Goal: Task Accomplishment & Management: Complete application form

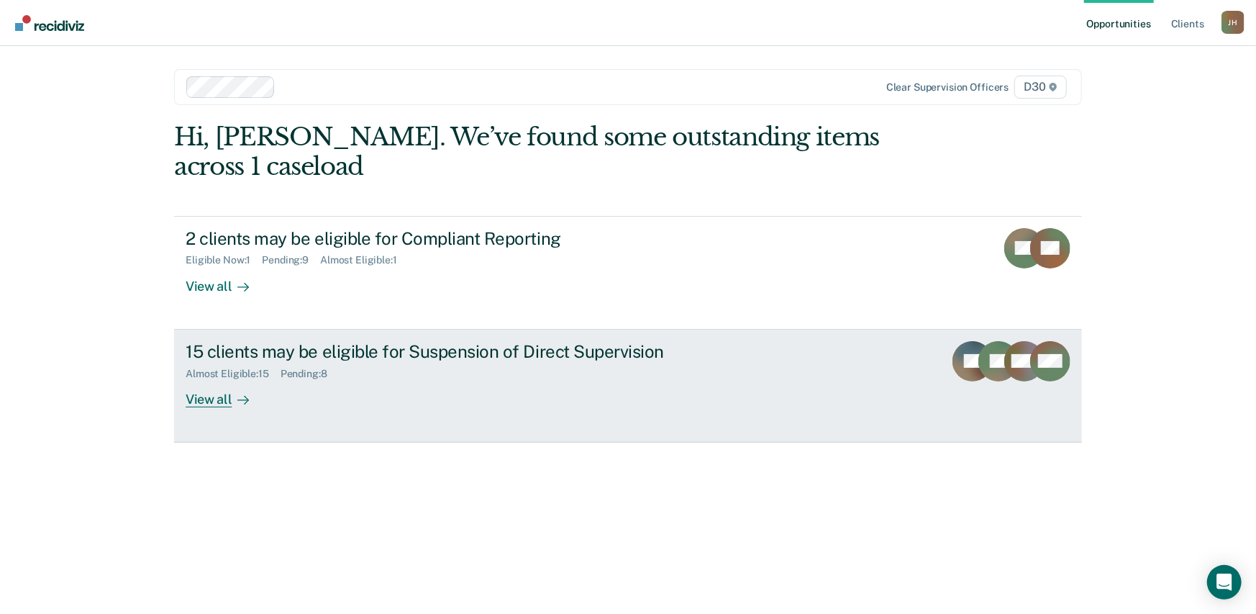
click at [259, 350] on div "15 clients may be eligible for Suspension of Direct Supervision" at bounding box center [438, 351] width 505 height 21
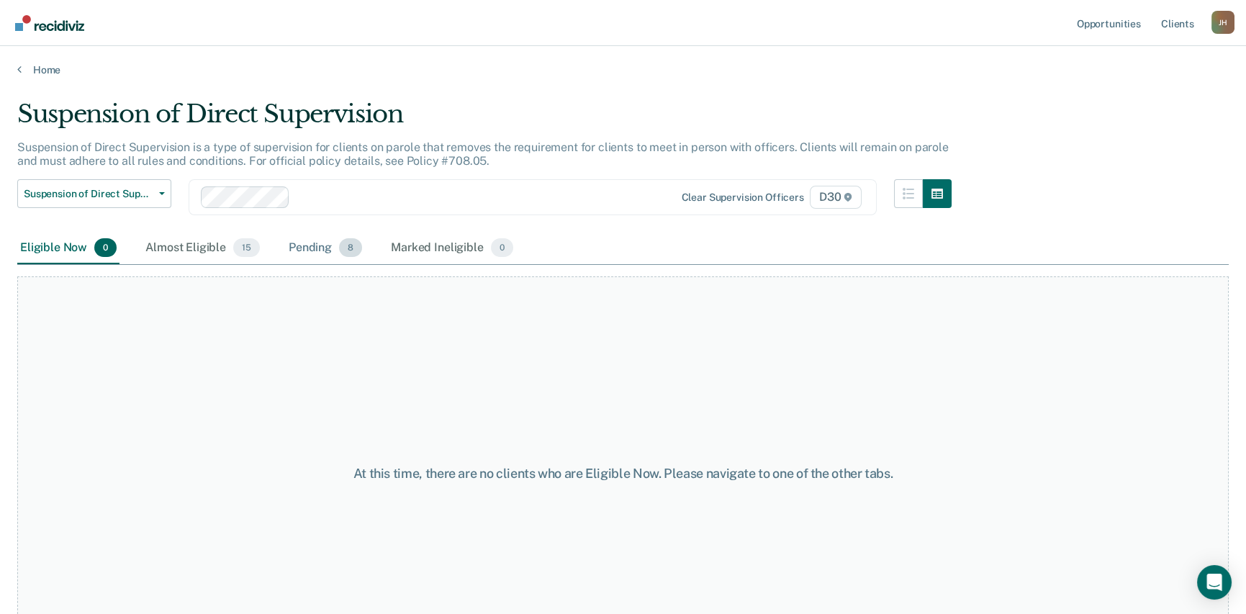
click at [337, 253] on div "Pending 8" at bounding box center [325, 248] width 79 height 32
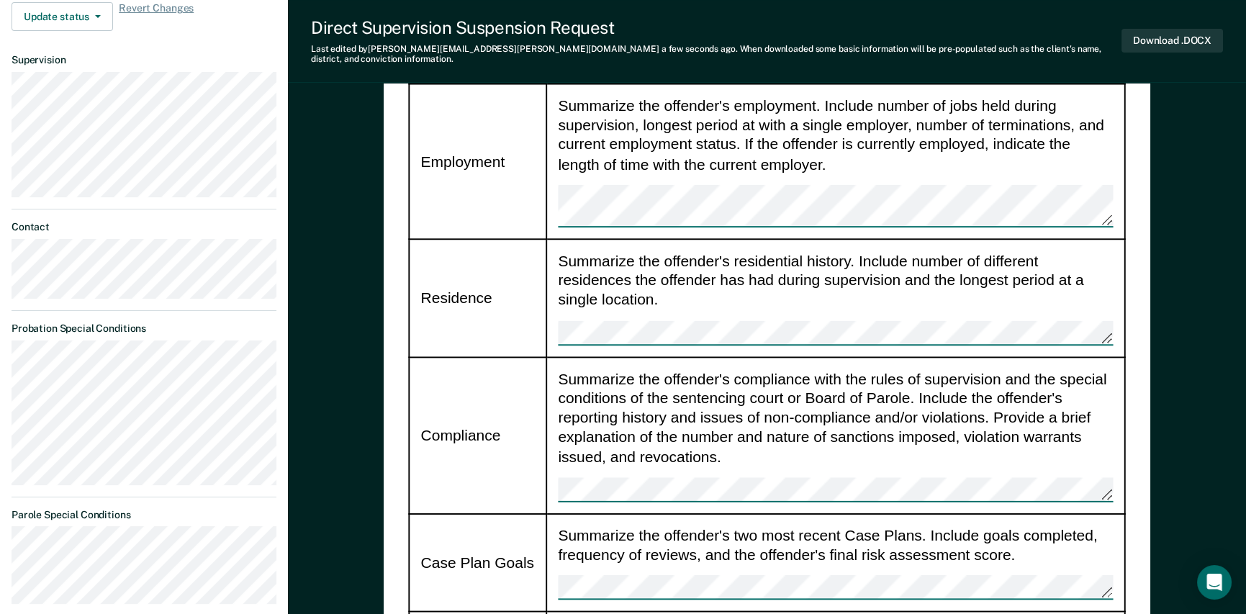
scroll to position [720, 0]
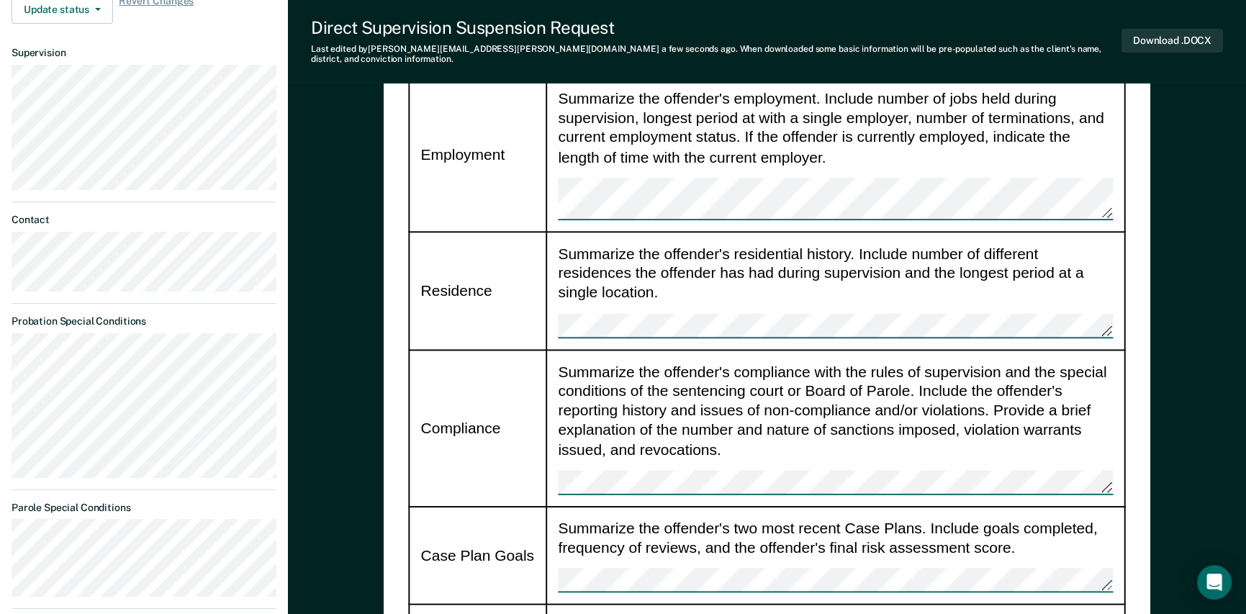
click at [134, 214] on dt "Contact" at bounding box center [144, 220] width 265 height 12
type textarea "x"
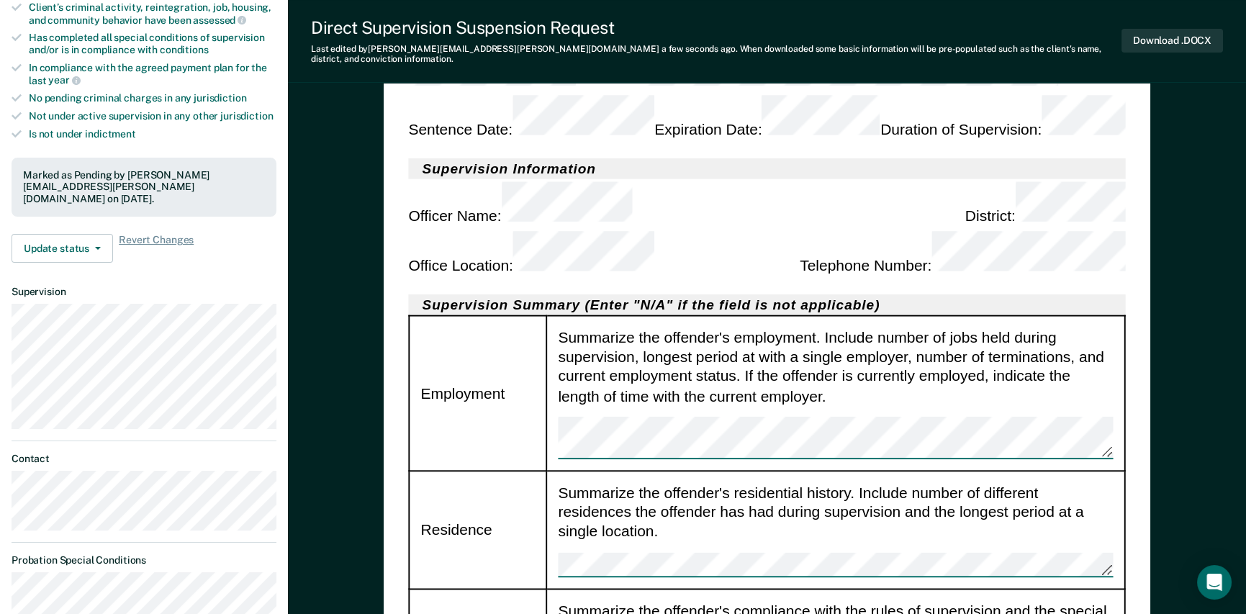
scroll to position [504, 0]
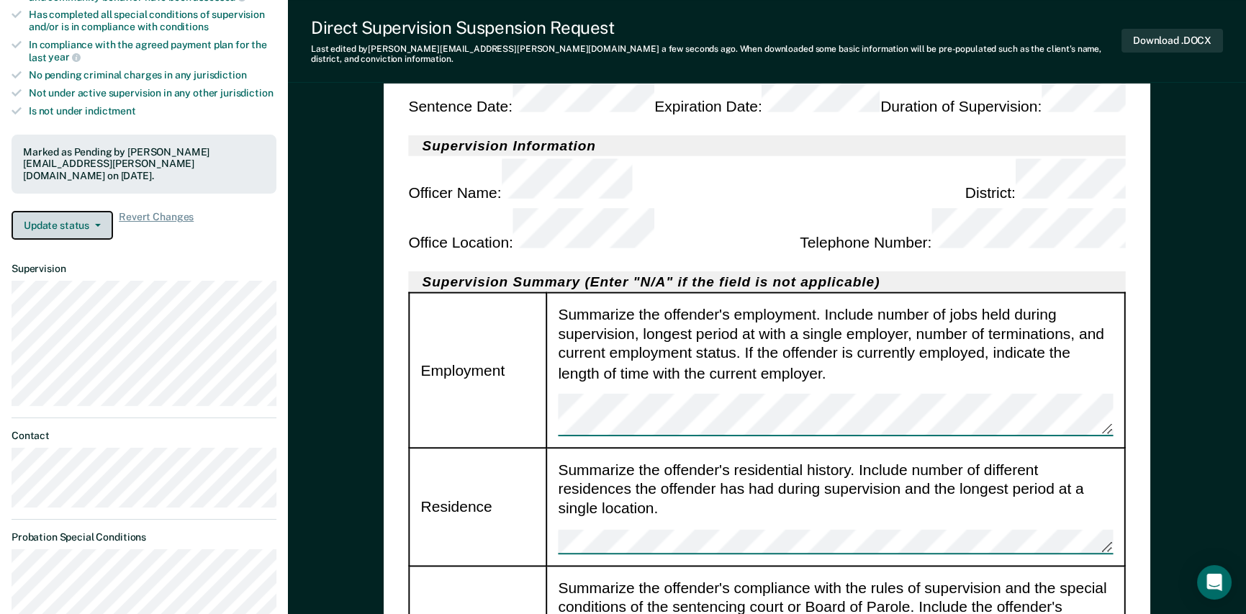
click at [96, 224] on icon "button" at bounding box center [98, 225] width 6 height 3
click at [101, 211] on button "Update status" at bounding box center [62, 225] width 101 height 29
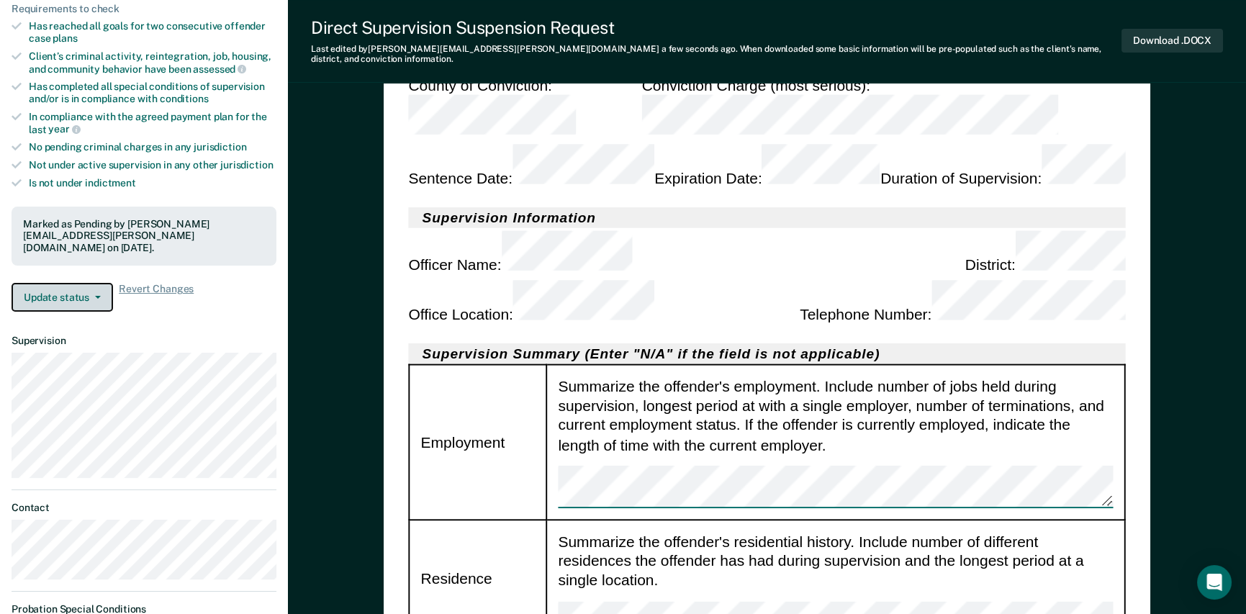
scroll to position [0, 0]
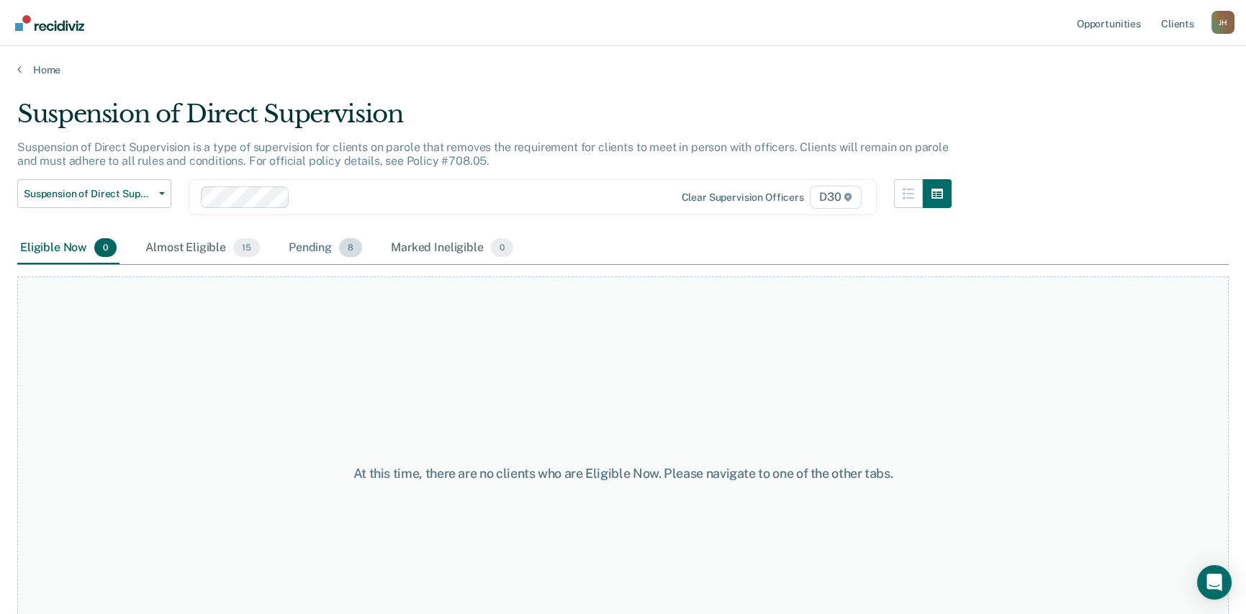
click at [316, 246] on div "Pending 8" at bounding box center [325, 248] width 79 height 32
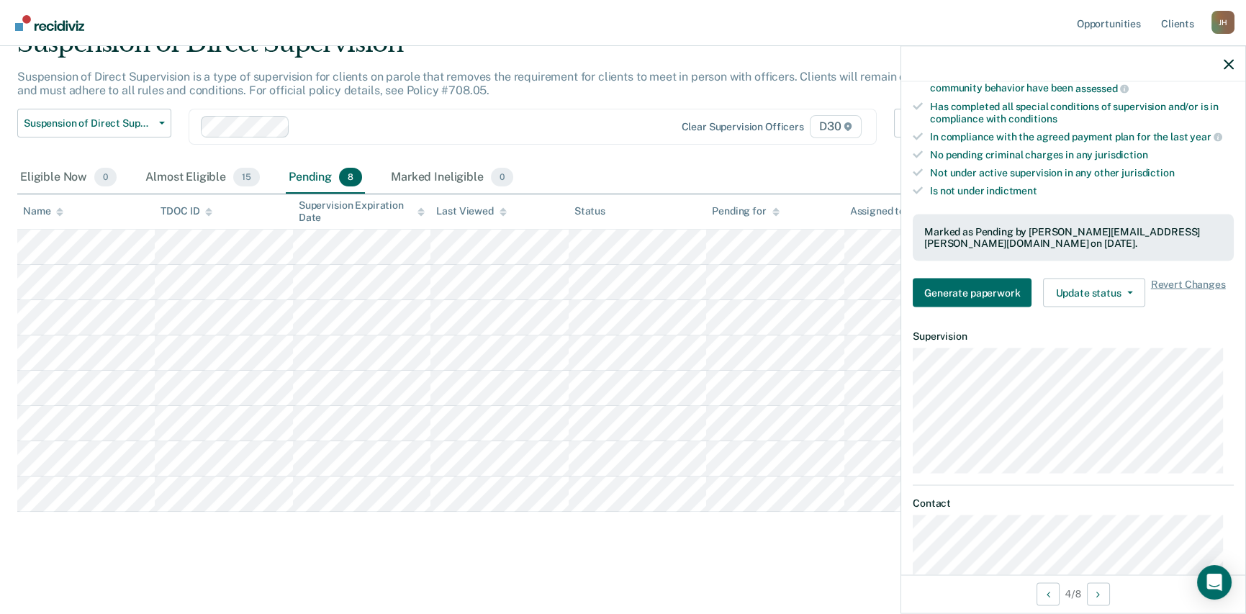
scroll to position [432, 0]
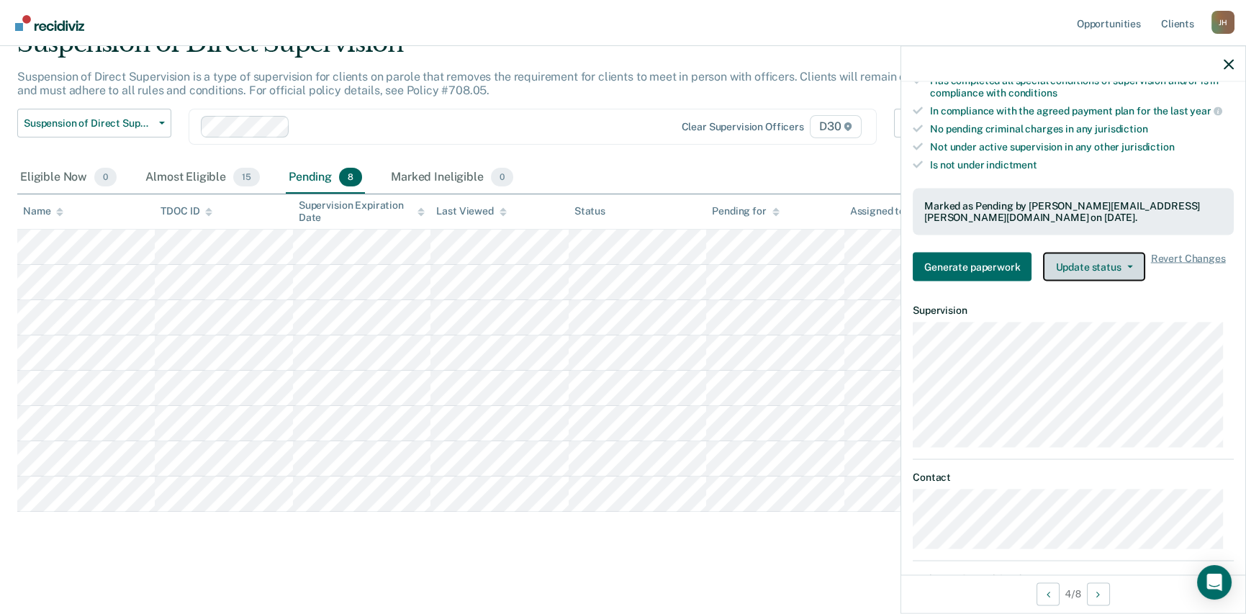
click at [1094, 267] on button "Update status" at bounding box center [1093, 267] width 101 height 29
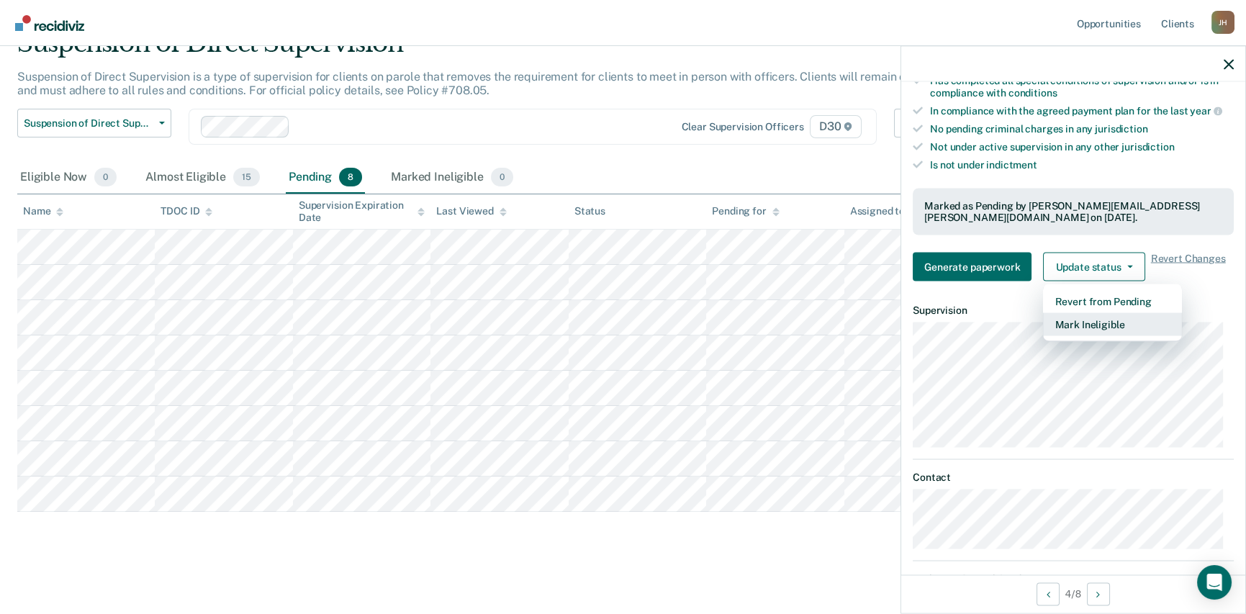
click at [1087, 320] on button "Mark Ineligible" at bounding box center [1112, 324] width 139 height 23
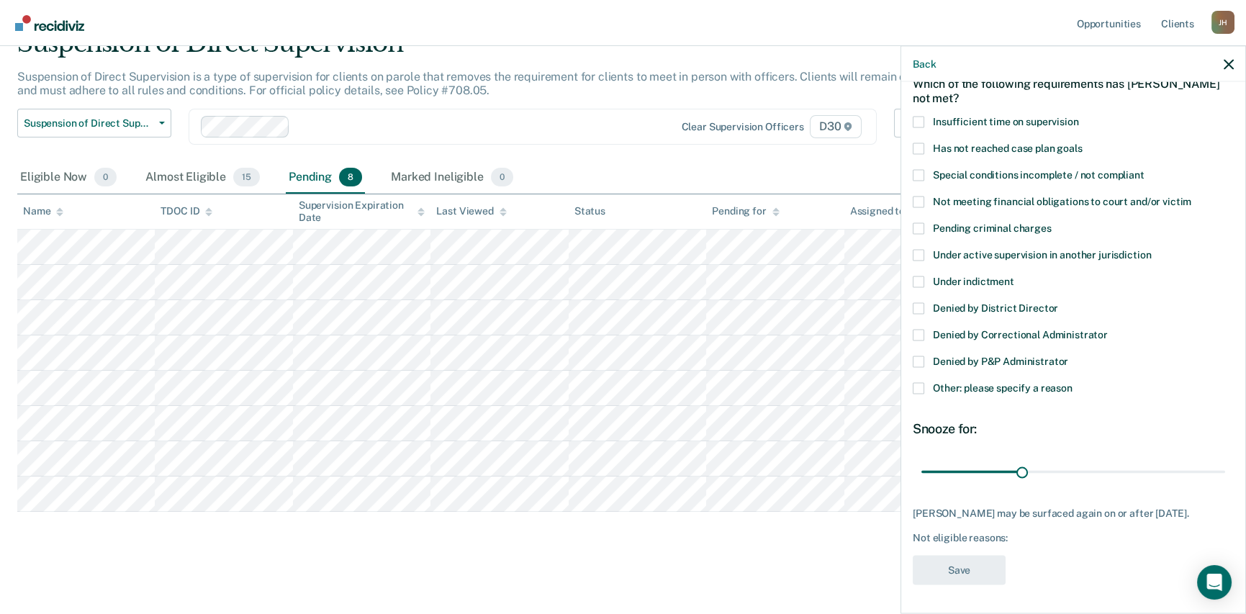
click at [925, 169] on label "Special conditions incomplete / not compliant" at bounding box center [1072, 176] width 321 height 15
click at [1144, 169] on input "Special conditions incomplete / not compliant" at bounding box center [1144, 169] width 0 height 0
click at [921, 196] on span at bounding box center [918, 202] width 12 height 12
click at [1191, 196] on input "Not meeting financial obligations to court and/or victim" at bounding box center [1191, 196] width 0 height 0
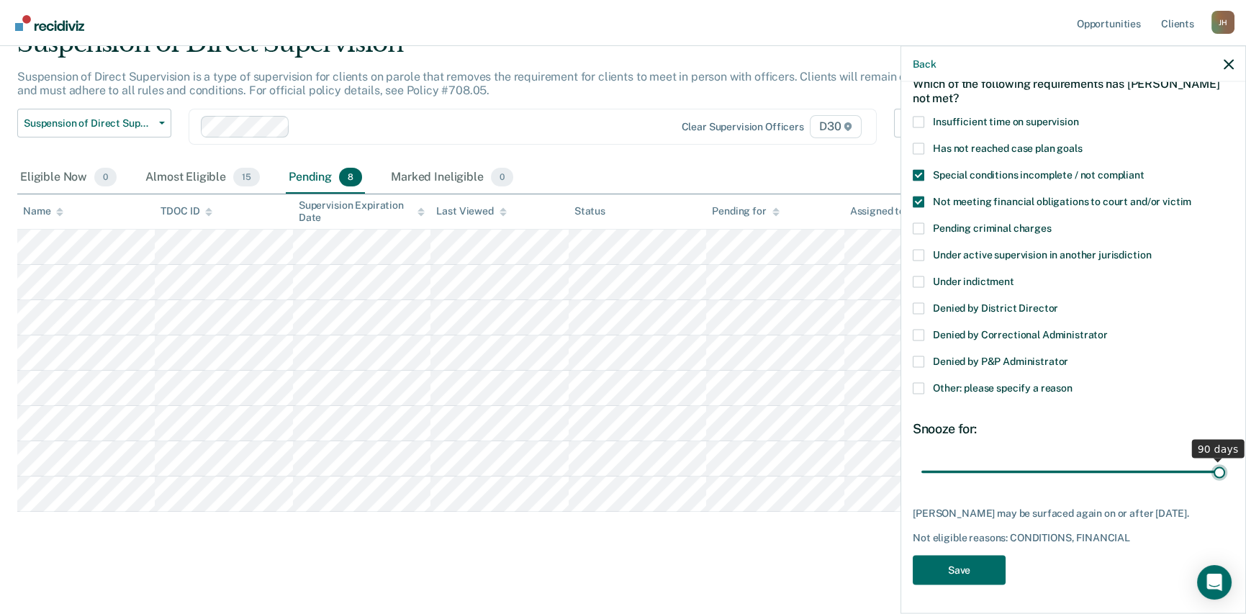
drag, startPoint x: 1019, startPoint y: 460, endPoint x: 1213, endPoint y: 451, distance: 193.8
type input "90"
click at [1213, 459] on input "range" at bounding box center [1073, 471] width 304 height 25
click at [979, 568] on button "Save" at bounding box center [958, 570] width 93 height 30
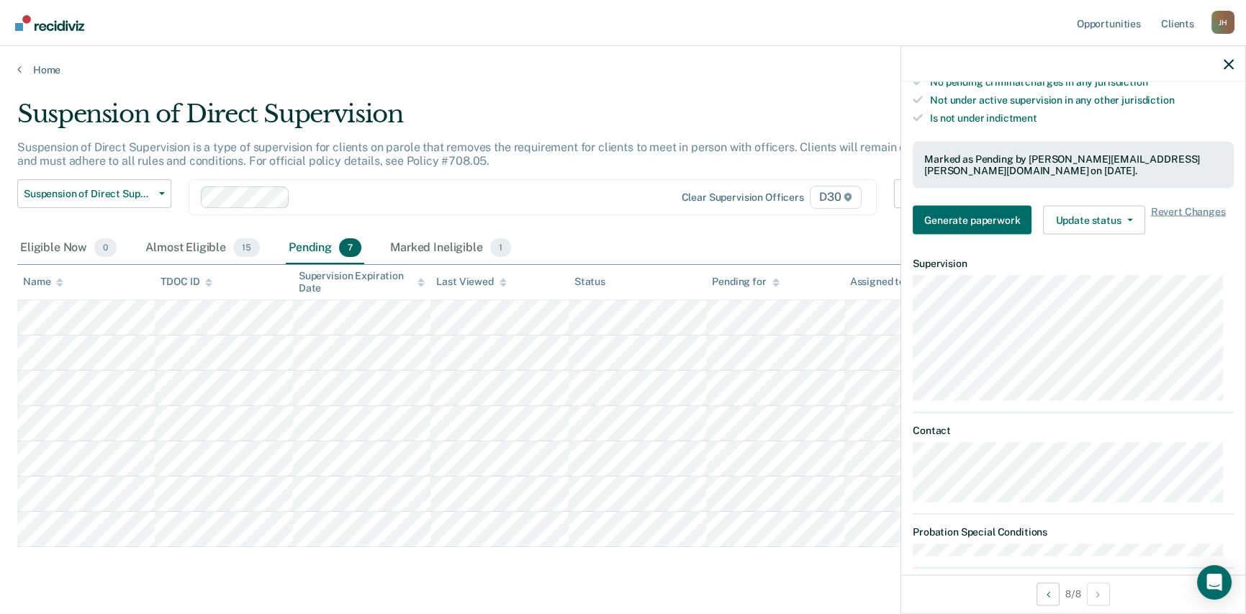
scroll to position [504, 0]
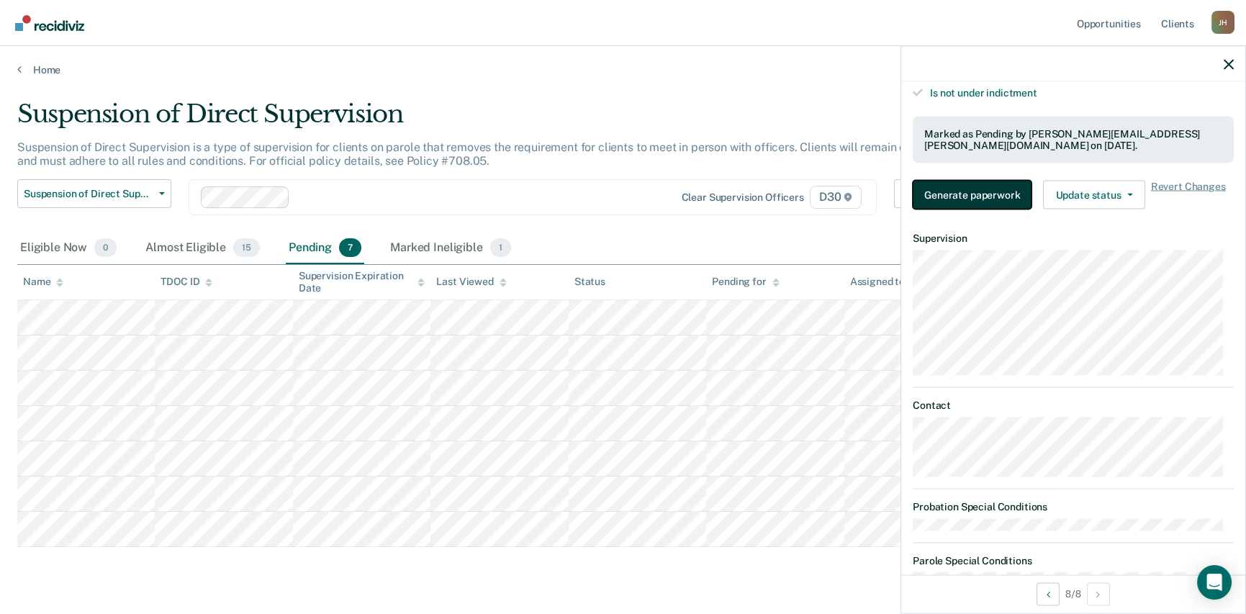
click at [950, 191] on button "Generate paperwork" at bounding box center [971, 195] width 119 height 29
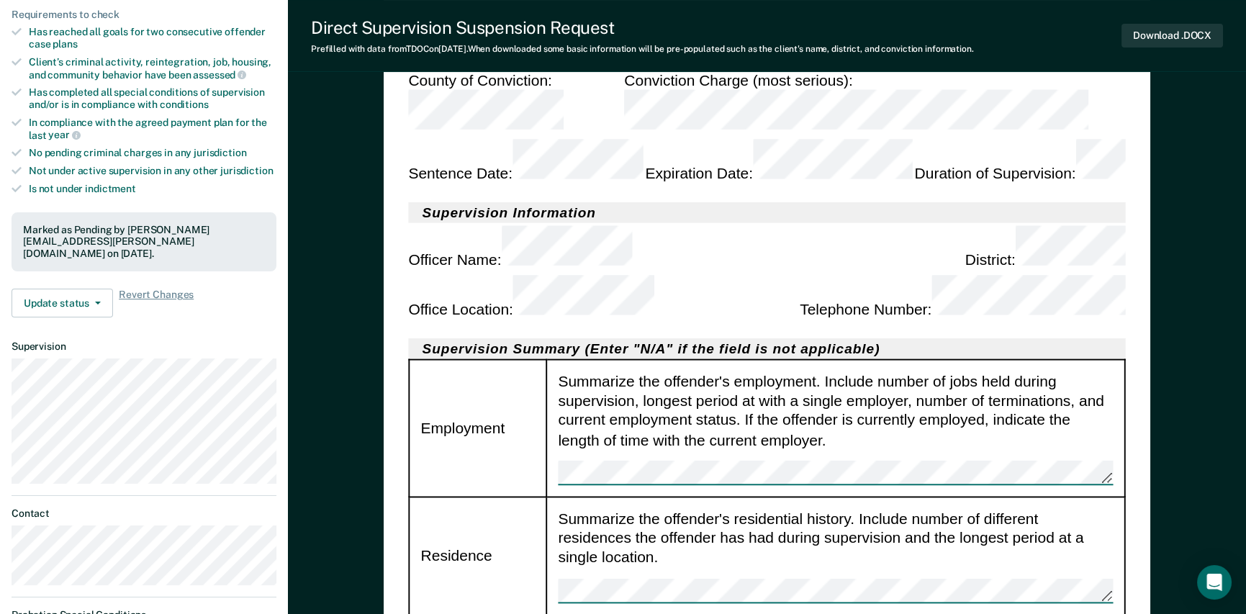
scroll to position [432, 0]
